Goal: Task Accomplishment & Management: Complete application form

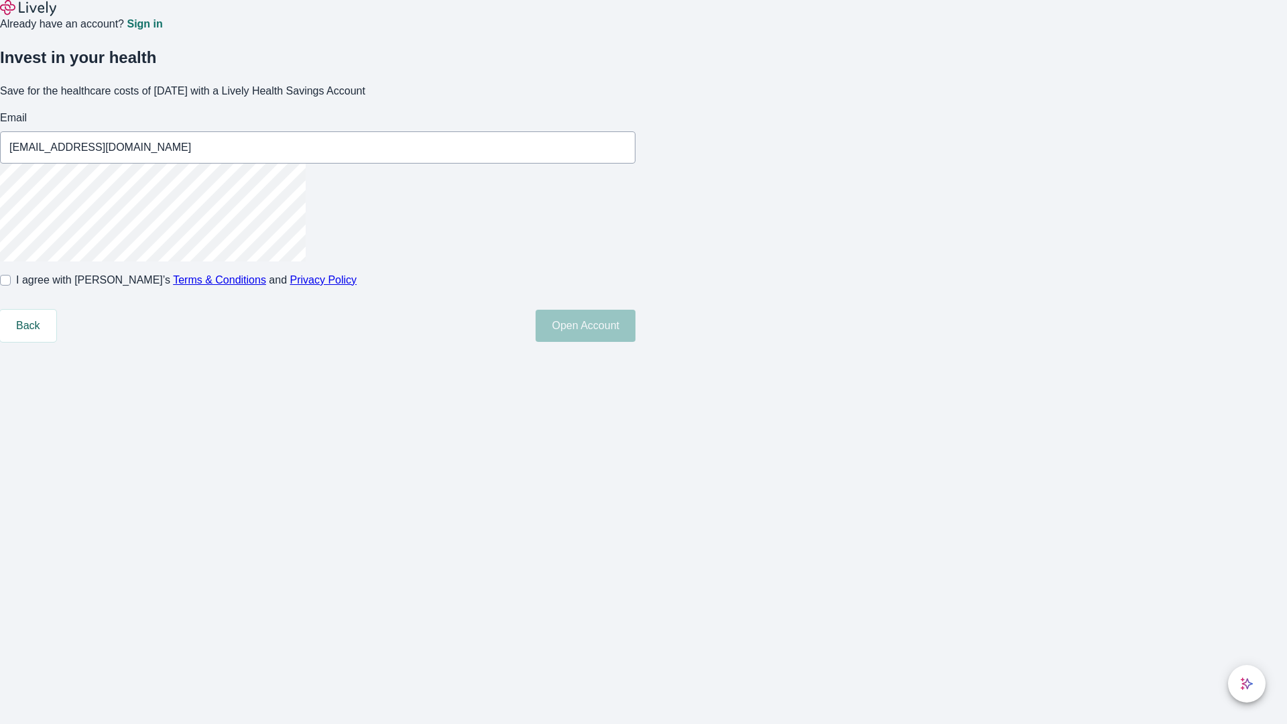
click at [11, 286] on input "I agree with Lively’s Terms & Conditions and Privacy Policy" at bounding box center [5, 280] width 11 height 11
checkbox input "true"
click at [635, 342] on button "Open Account" at bounding box center [586, 326] width 100 height 32
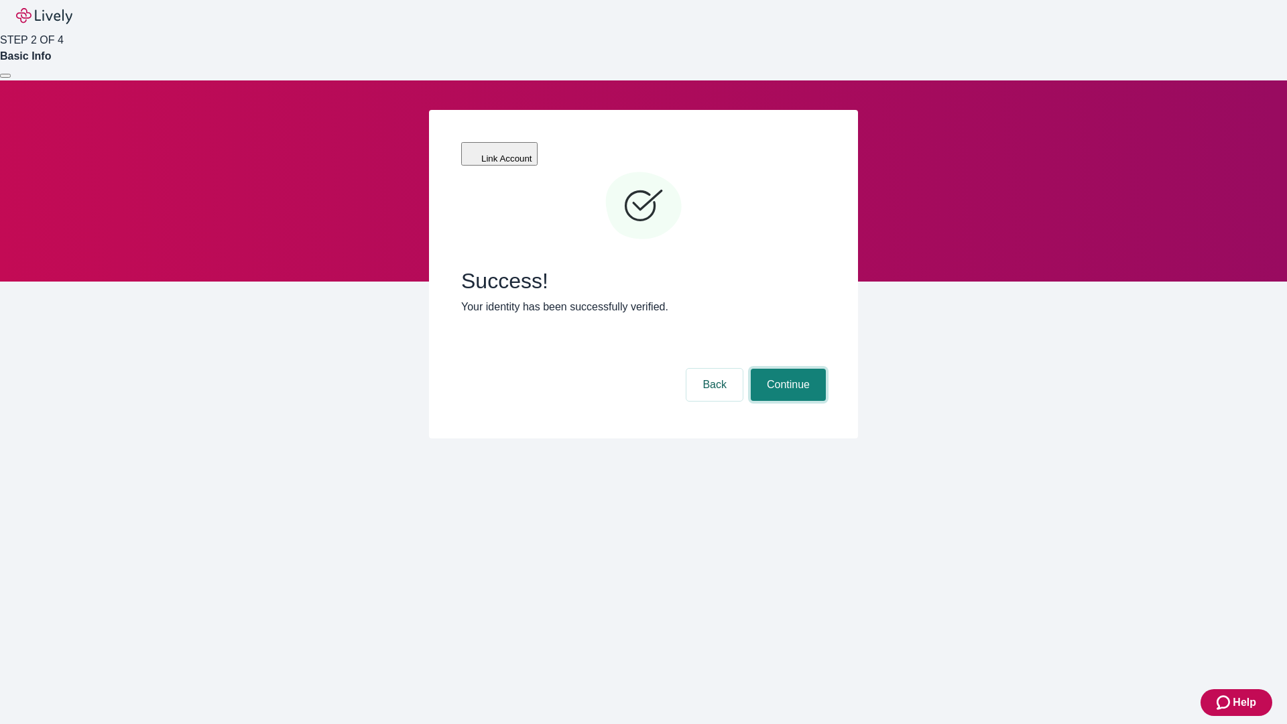
click at [786, 369] on button "Continue" at bounding box center [788, 385] width 75 height 32
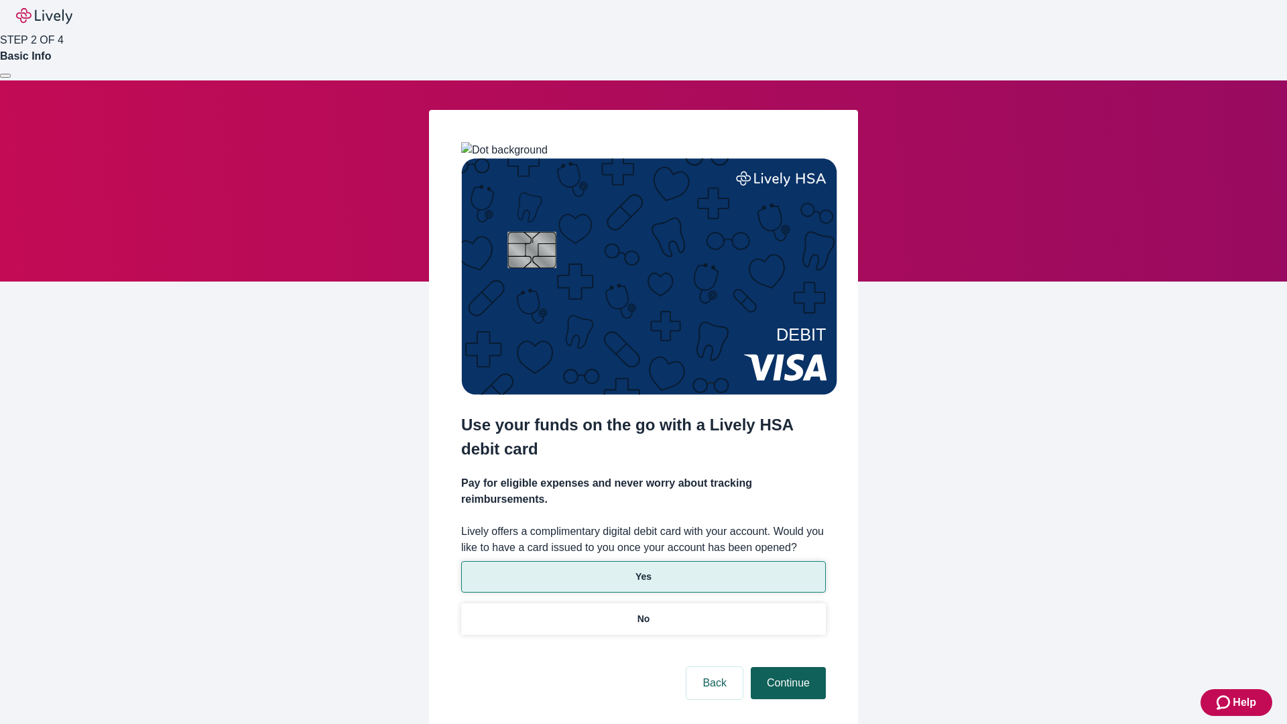
click at [643, 570] on p "Yes" at bounding box center [643, 577] width 16 height 14
click at [786, 667] on button "Continue" at bounding box center [788, 683] width 75 height 32
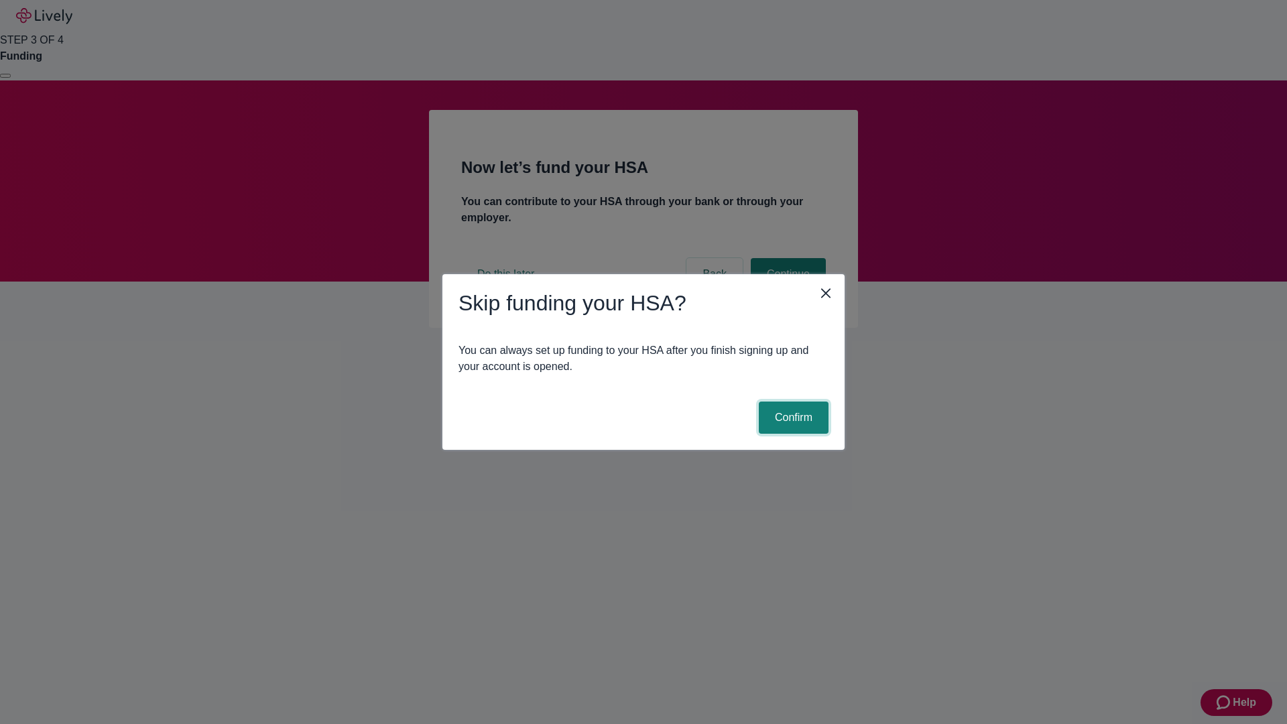
click at [792, 418] on button "Confirm" at bounding box center [794, 417] width 70 height 32
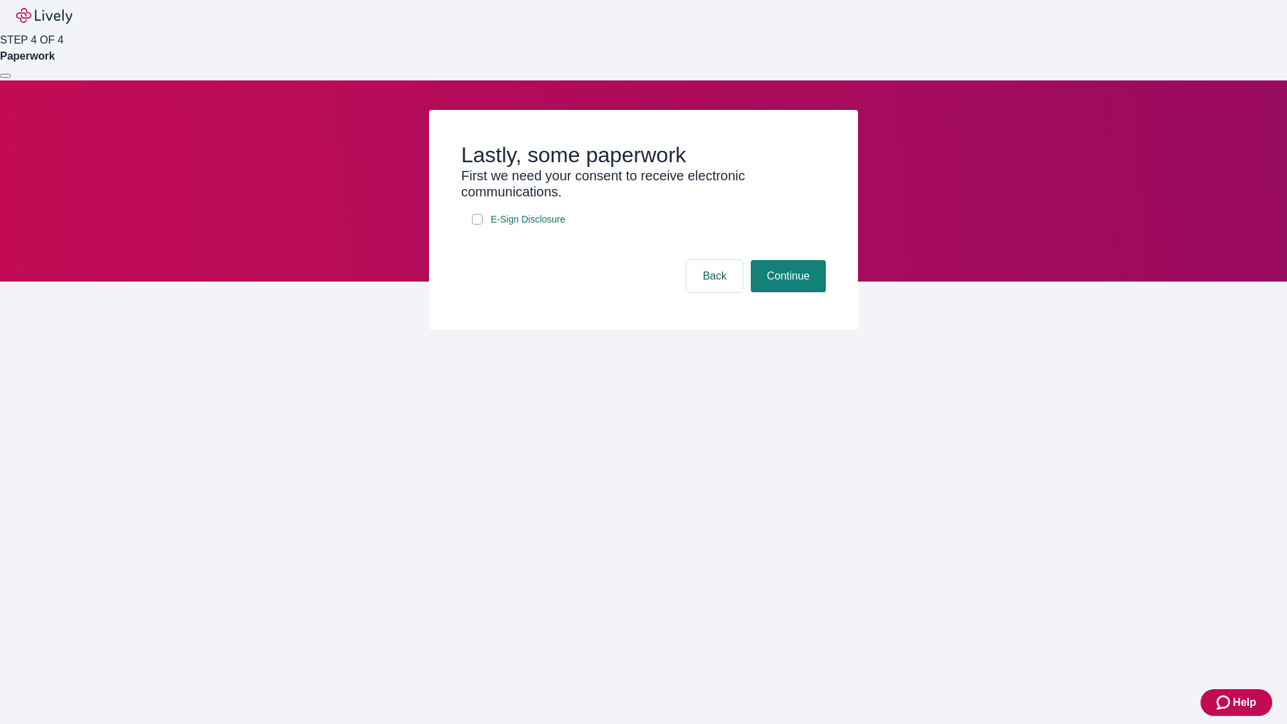
click at [477, 225] on input "E-Sign Disclosure" at bounding box center [477, 219] width 11 height 11
checkbox input "true"
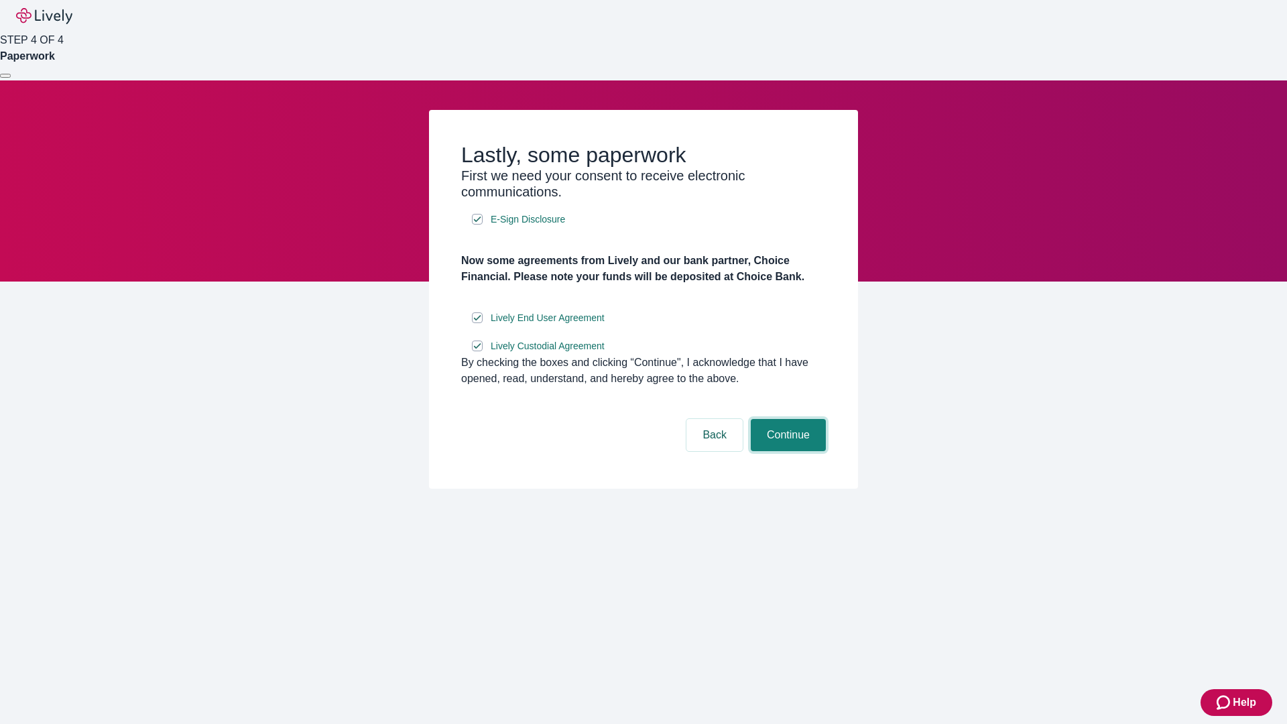
click at [786, 451] on button "Continue" at bounding box center [788, 435] width 75 height 32
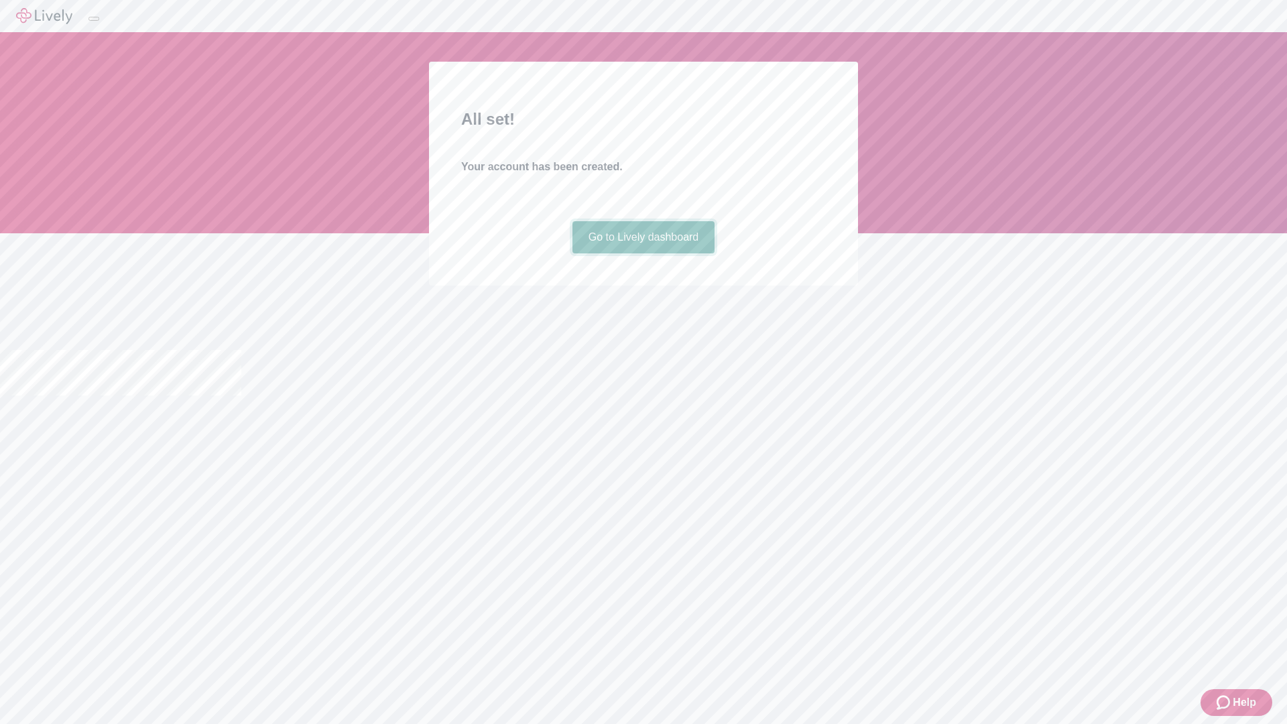
click at [643, 253] on link "Go to Lively dashboard" at bounding box center [643, 237] width 143 height 32
